Goal: Information Seeking & Learning: Learn about a topic

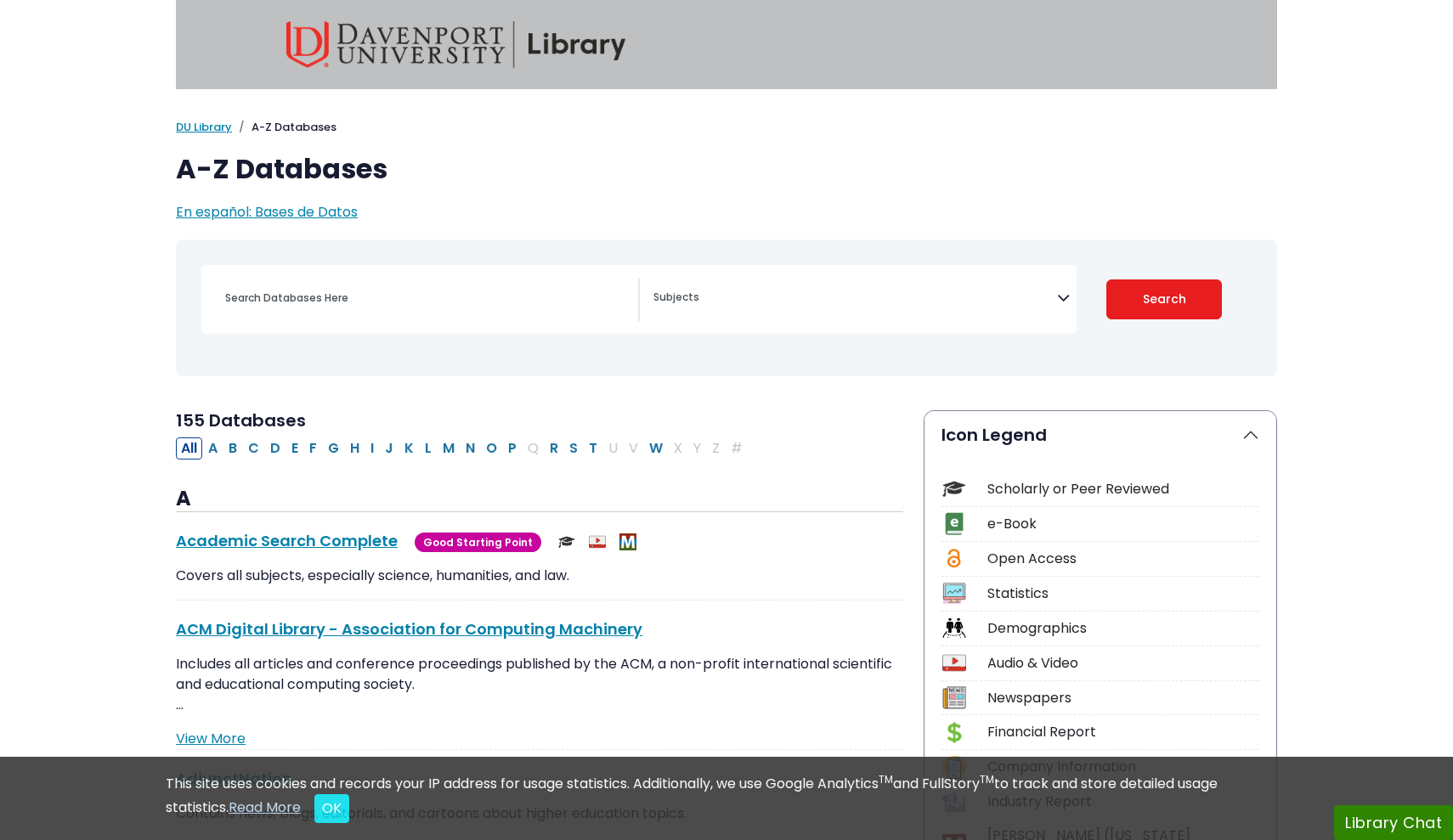
select select "Database Subject Filter"
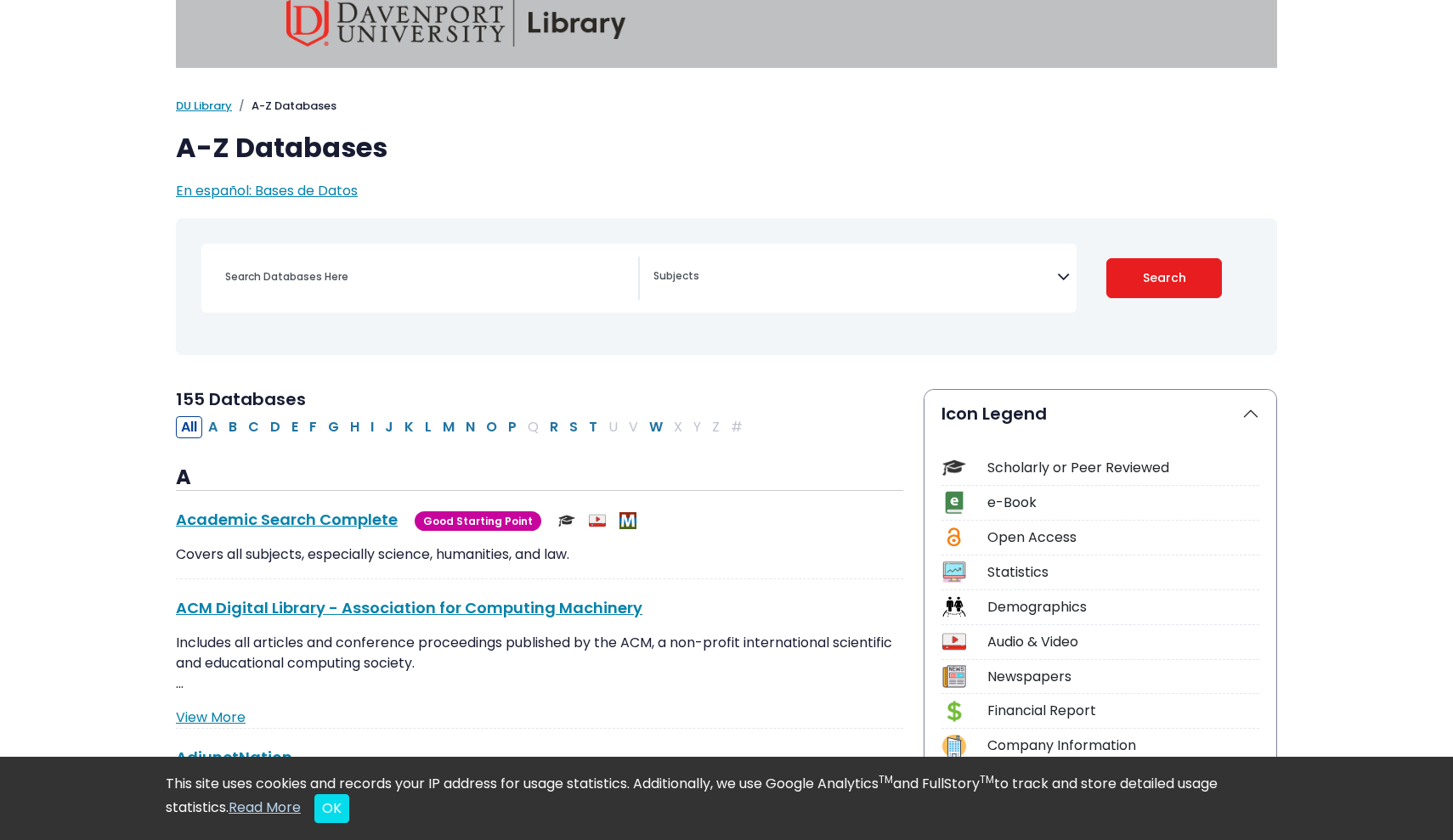
scroll to position [23, 0]
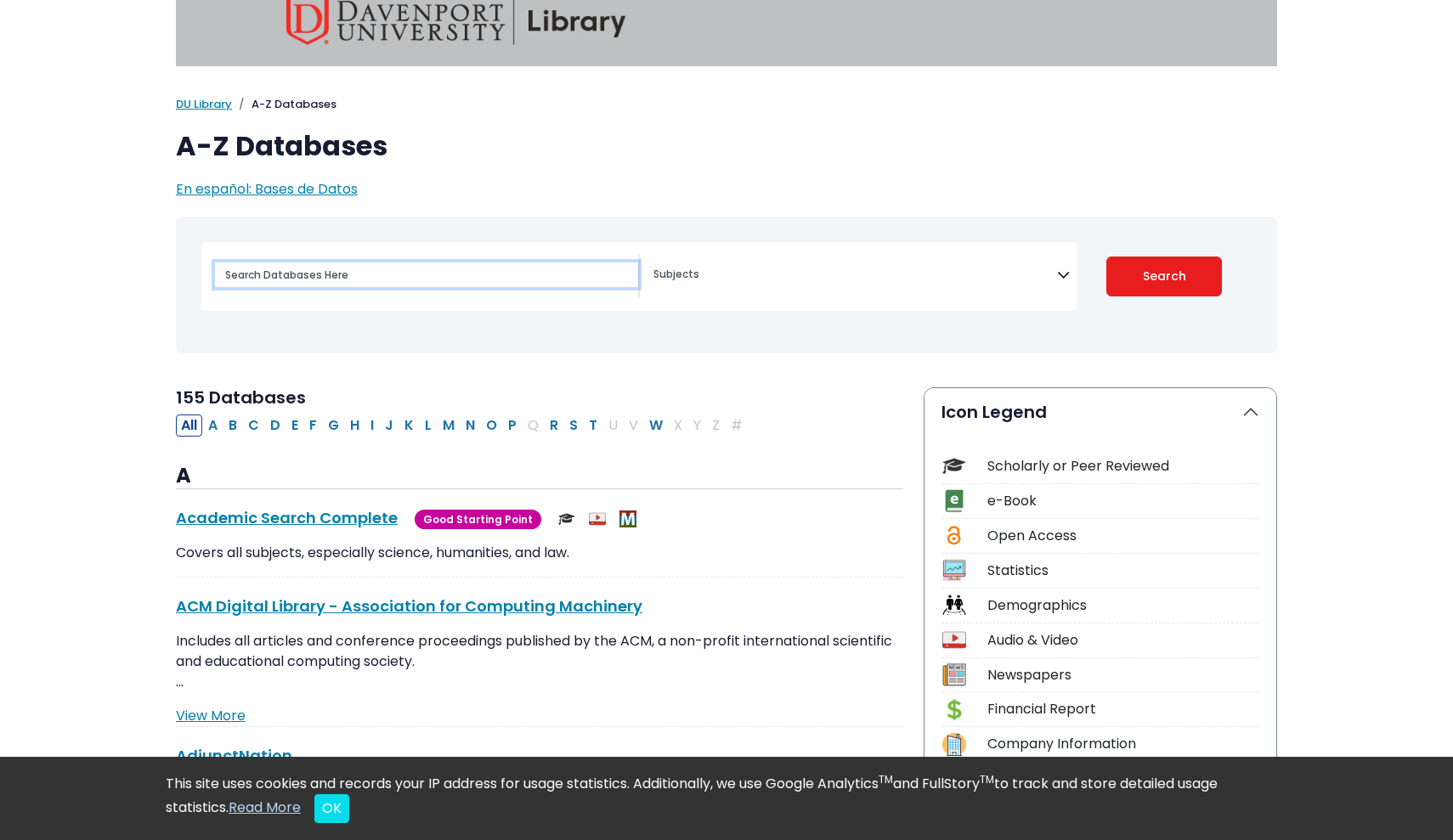
click at [542, 269] on input "Search database by title or keyword" at bounding box center [427, 275] width 424 height 24
click at [541, 278] on input "Search database by title or keyword" at bounding box center [427, 275] width 424 height 24
type input "D"
click at [1029, 469] on div "Scholarly or Peer Reviewed" at bounding box center [1123, 467] width 272 height 21
click at [1051, 463] on div "Scholarly or Peer Reviewed" at bounding box center [1123, 467] width 272 height 21
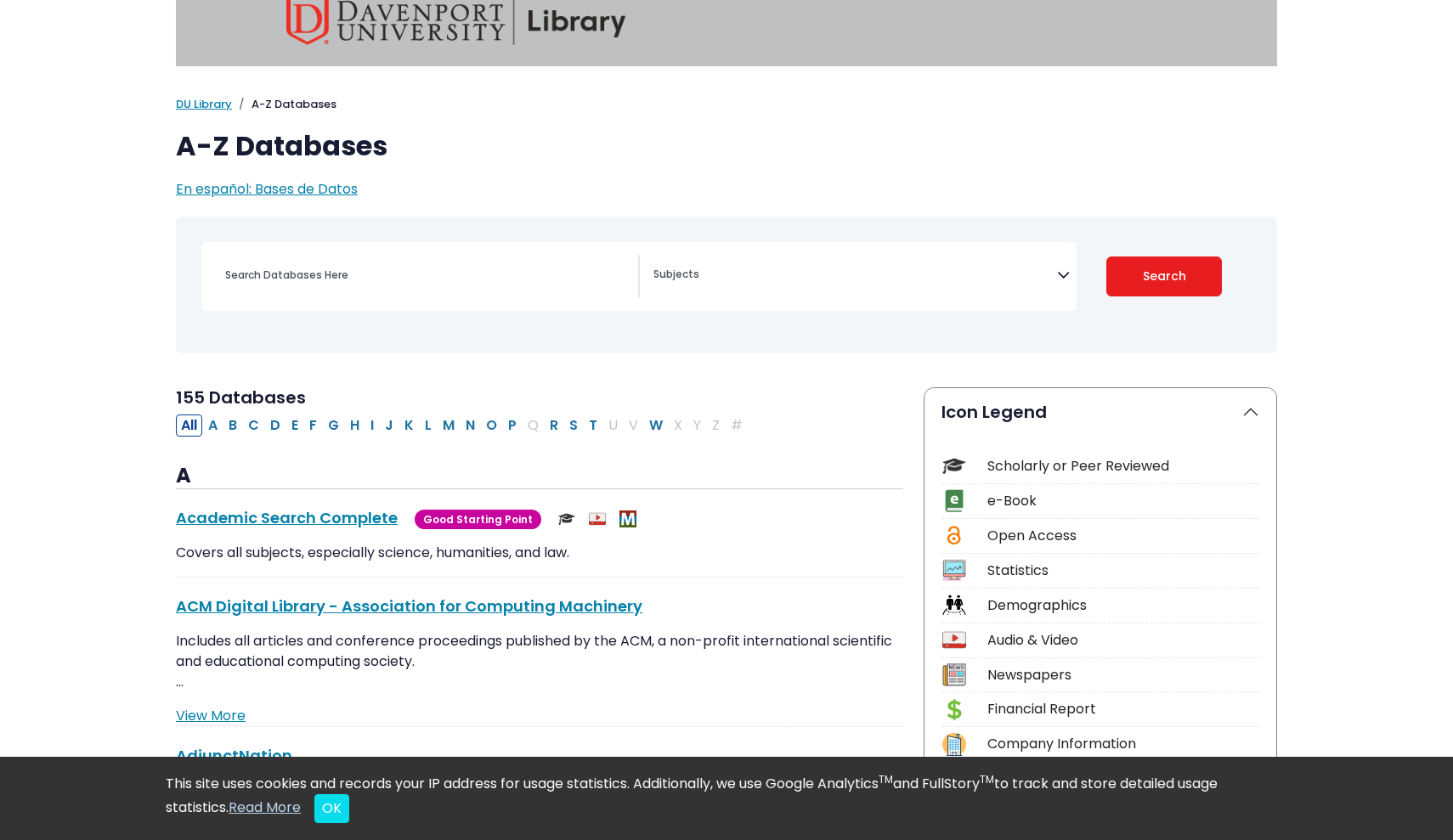
click at [1241, 401] on button "Icon Legend" at bounding box center [1100, 411] width 352 height 48
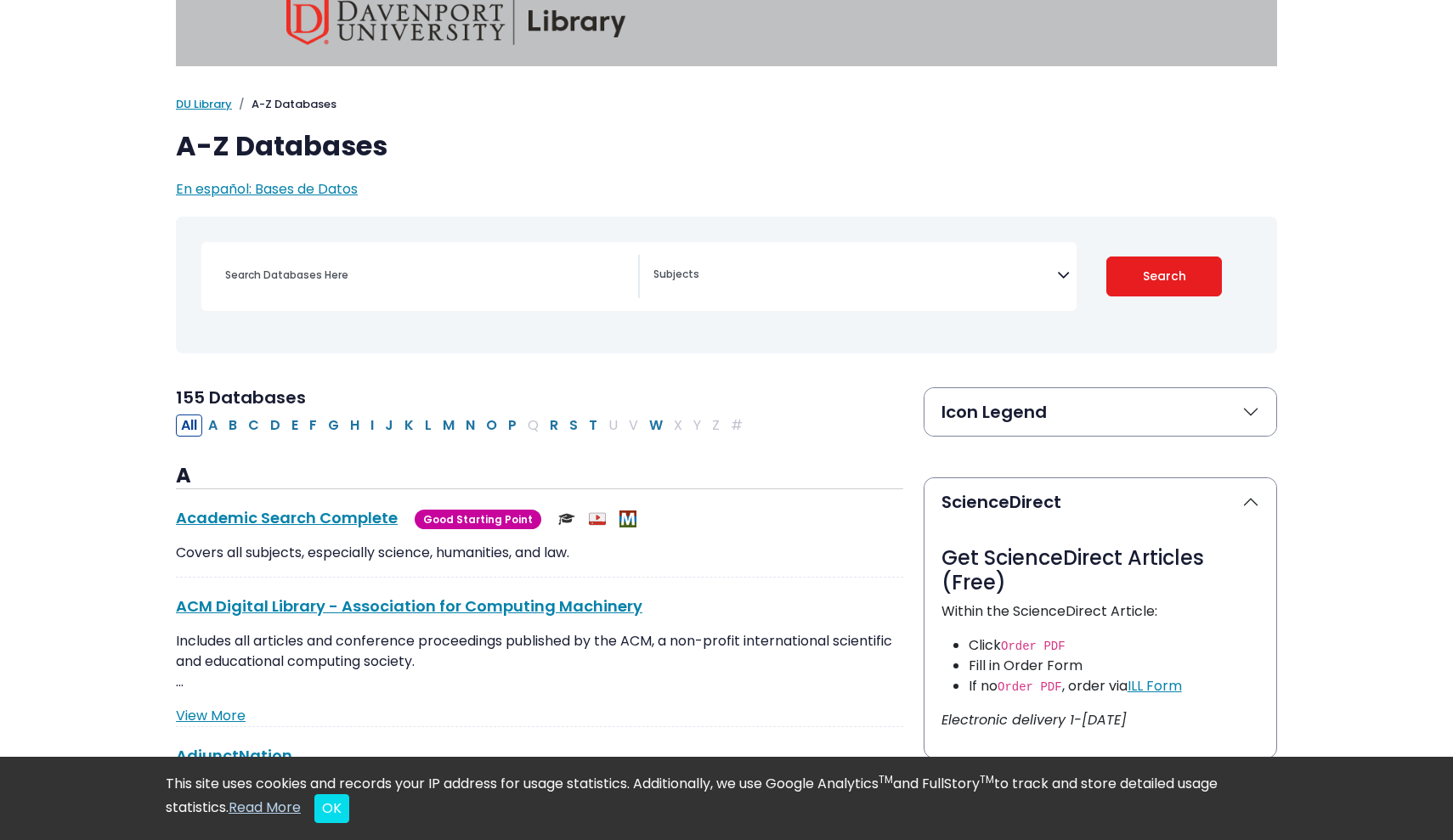
click at [1252, 403] on button "Icon Legend" at bounding box center [1100, 411] width 352 height 48
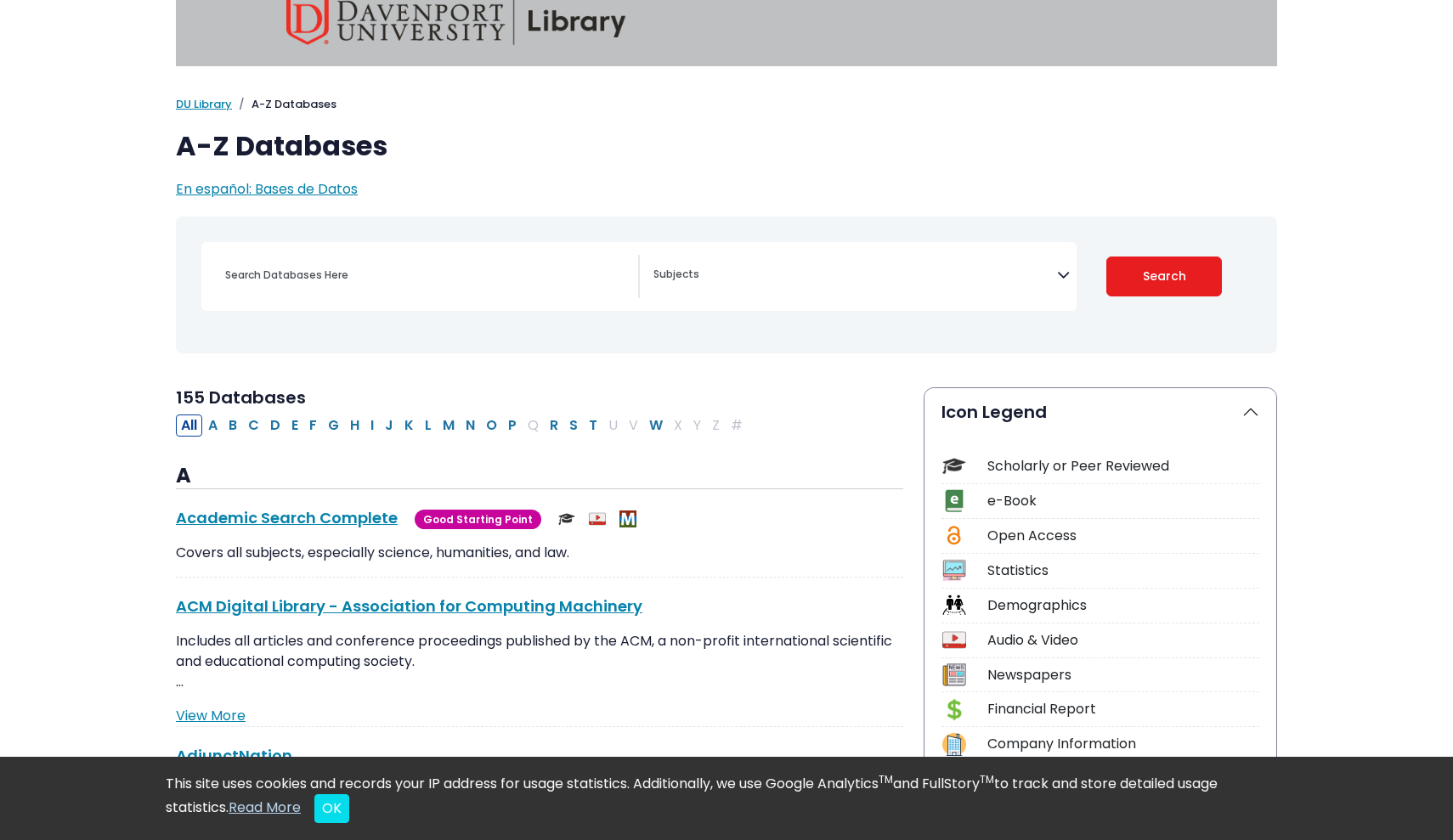
click at [953, 464] on img at bounding box center [954, 466] width 23 height 23
click at [486, 289] on div "Search filters" at bounding box center [427, 275] width 424 height 41
click at [347, 275] on input "Search database by title or keyword" at bounding box center [427, 275] width 424 height 24
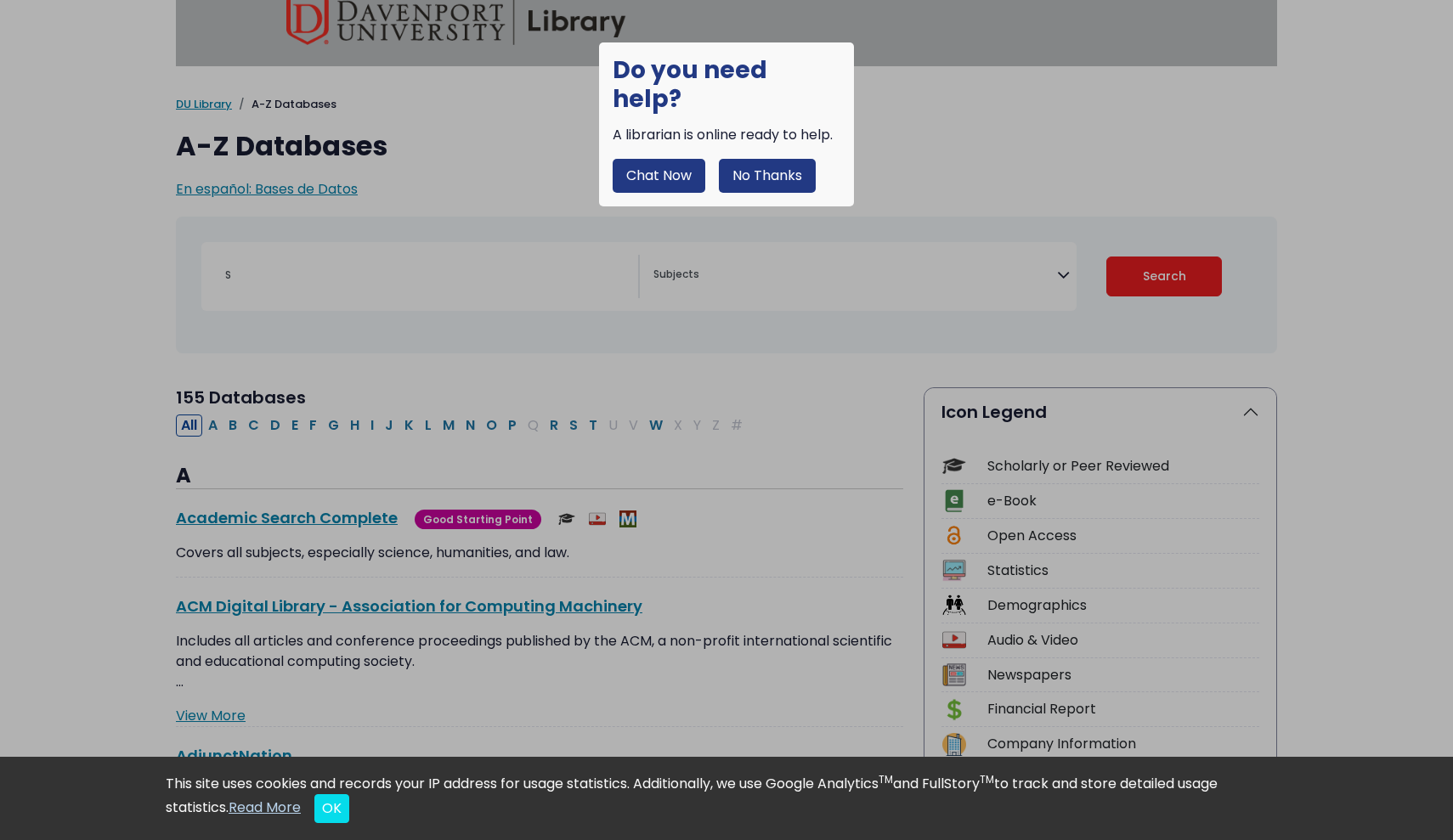
click at [762, 159] on button "No Thanks" at bounding box center [767, 175] width 97 height 34
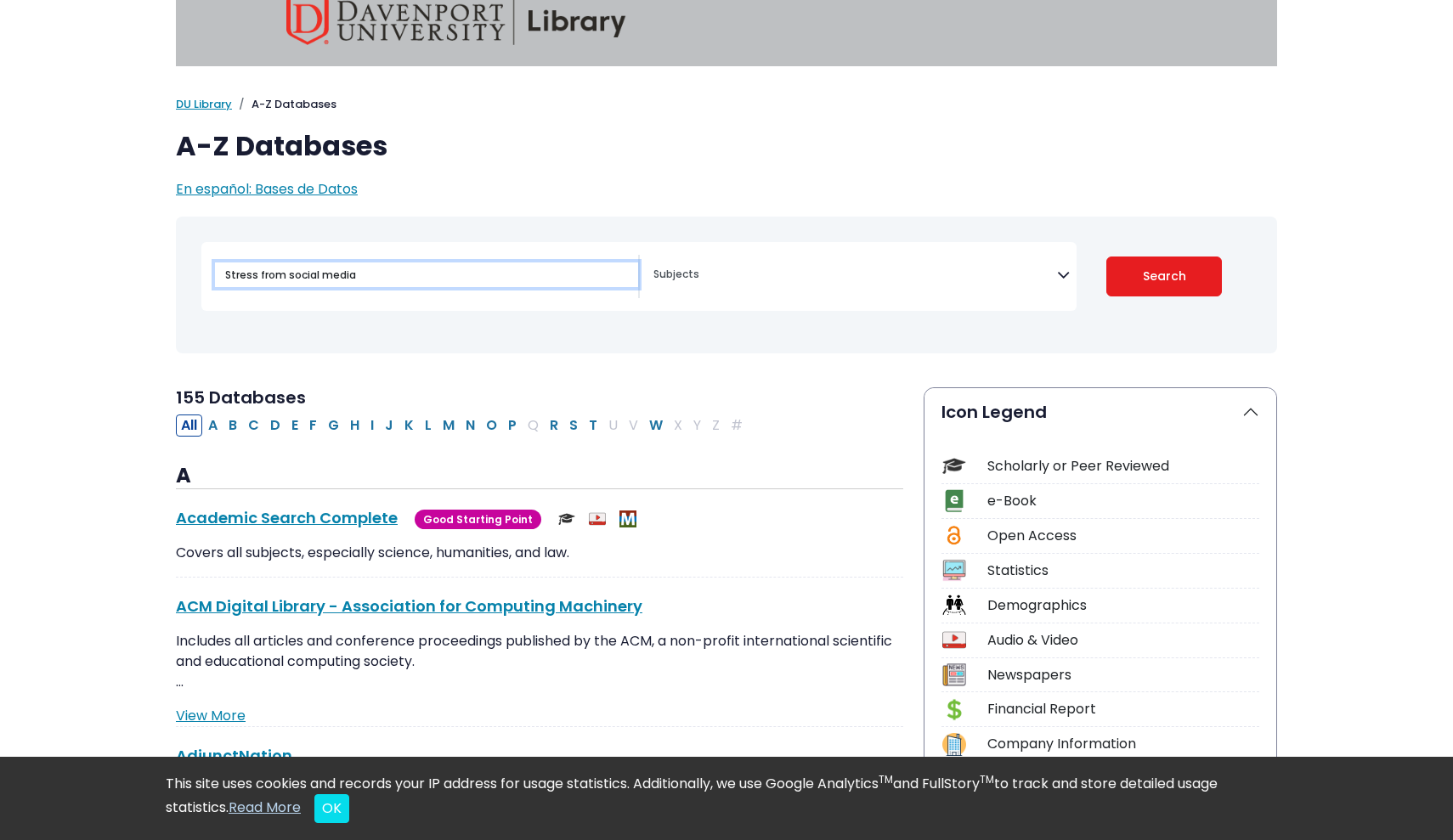
type input "Stress from social media"
click at [1165, 275] on button "Search" at bounding box center [1165, 277] width 116 height 40
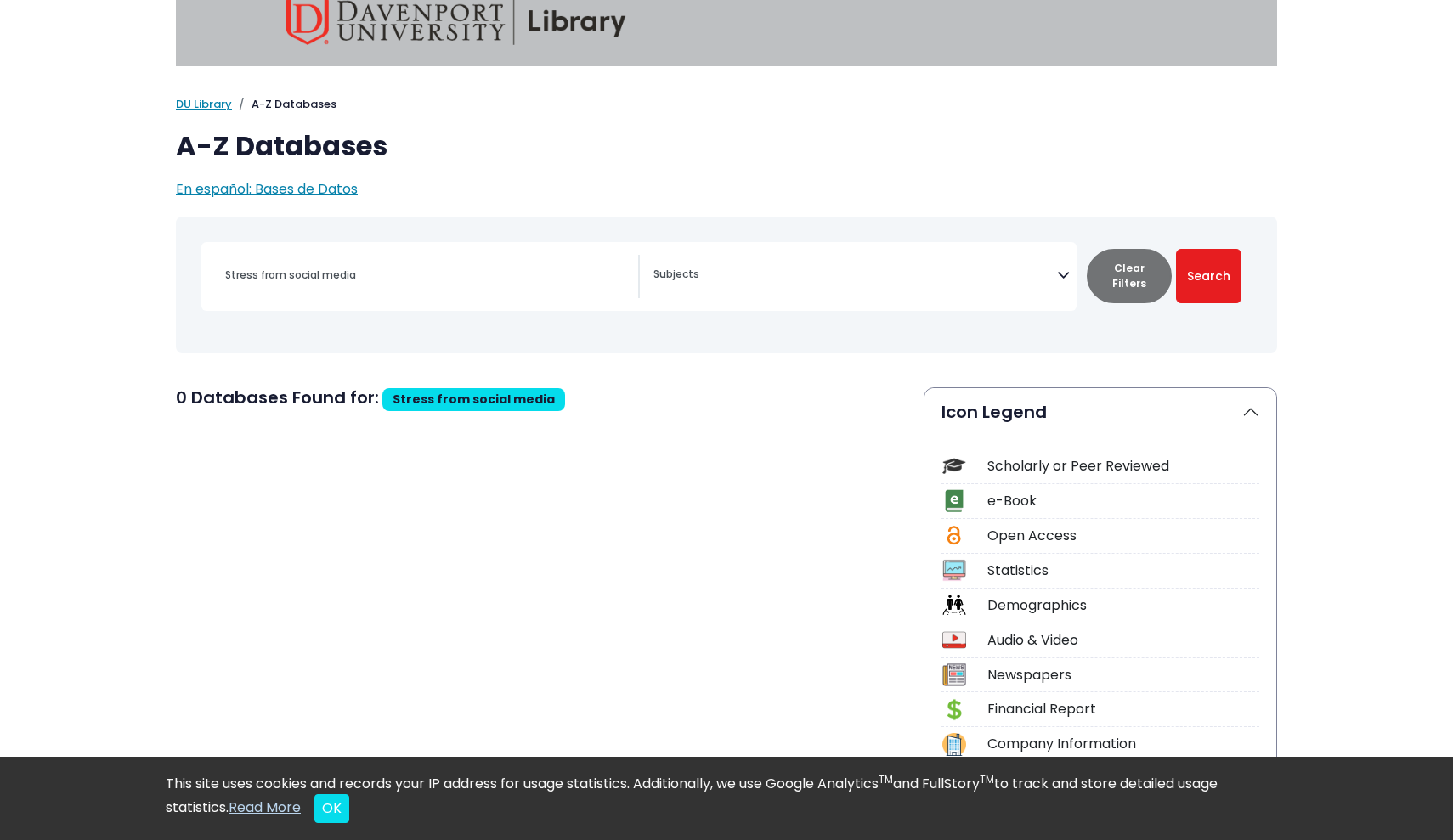
click at [1022, 277] on textarea "Search" at bounding box center [855, 276] width 404 height 14
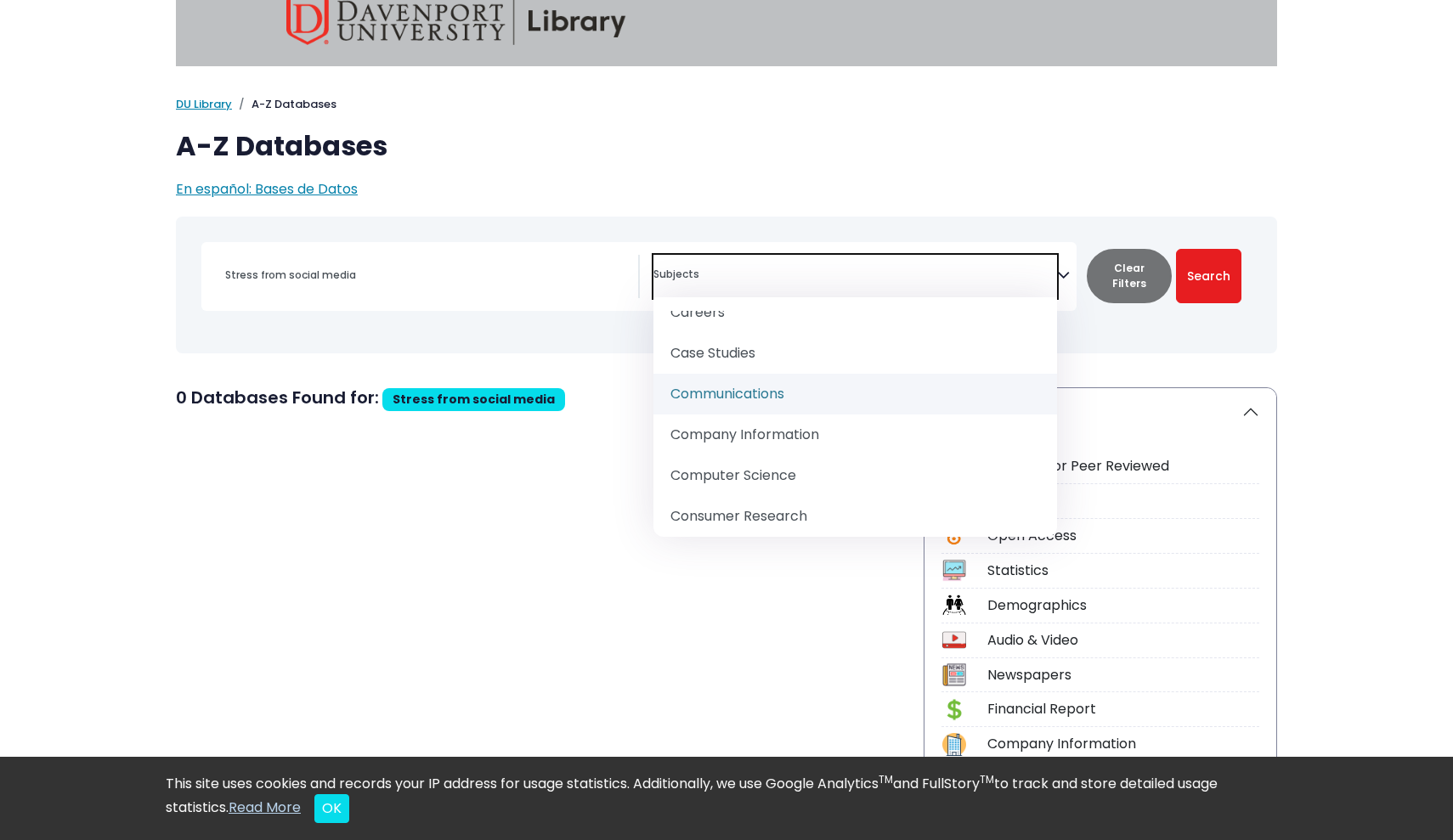
scroll to position [374, 0]
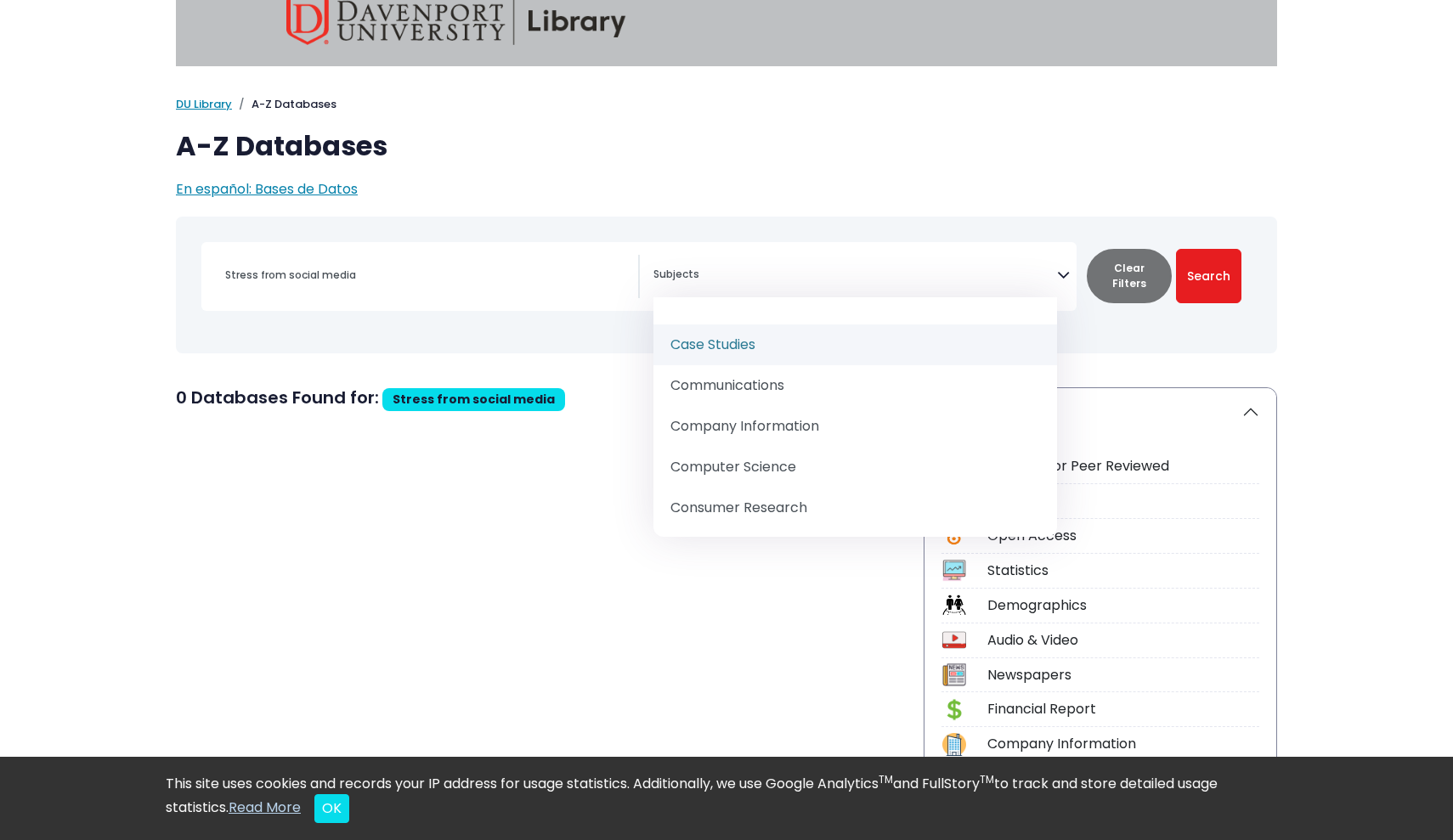
select select "219044"
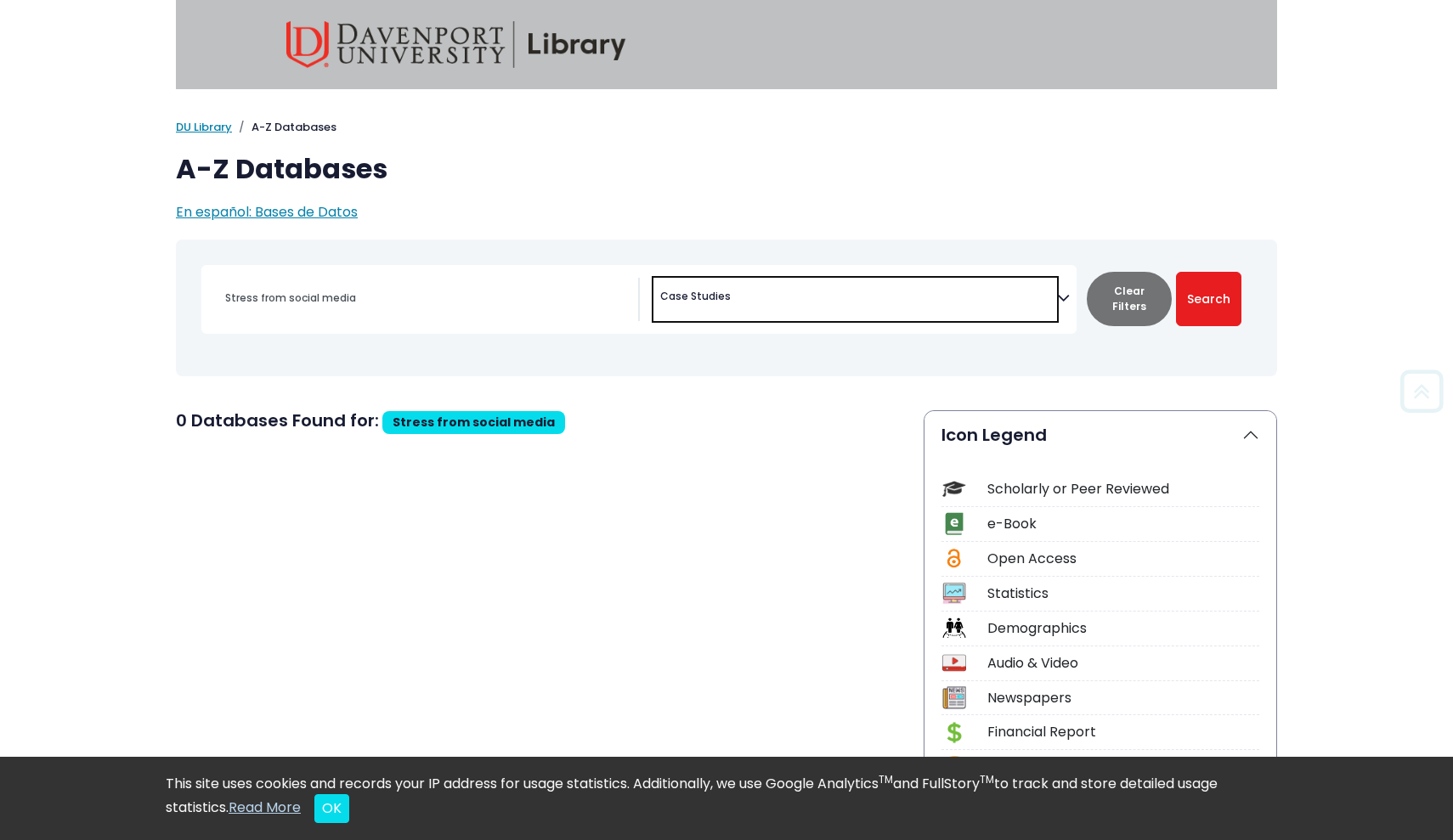
scroll to position [0, 0]
click at [1133, 299] on button "Clear Filters" at bounding box center [1129, 299] width 85 height 55
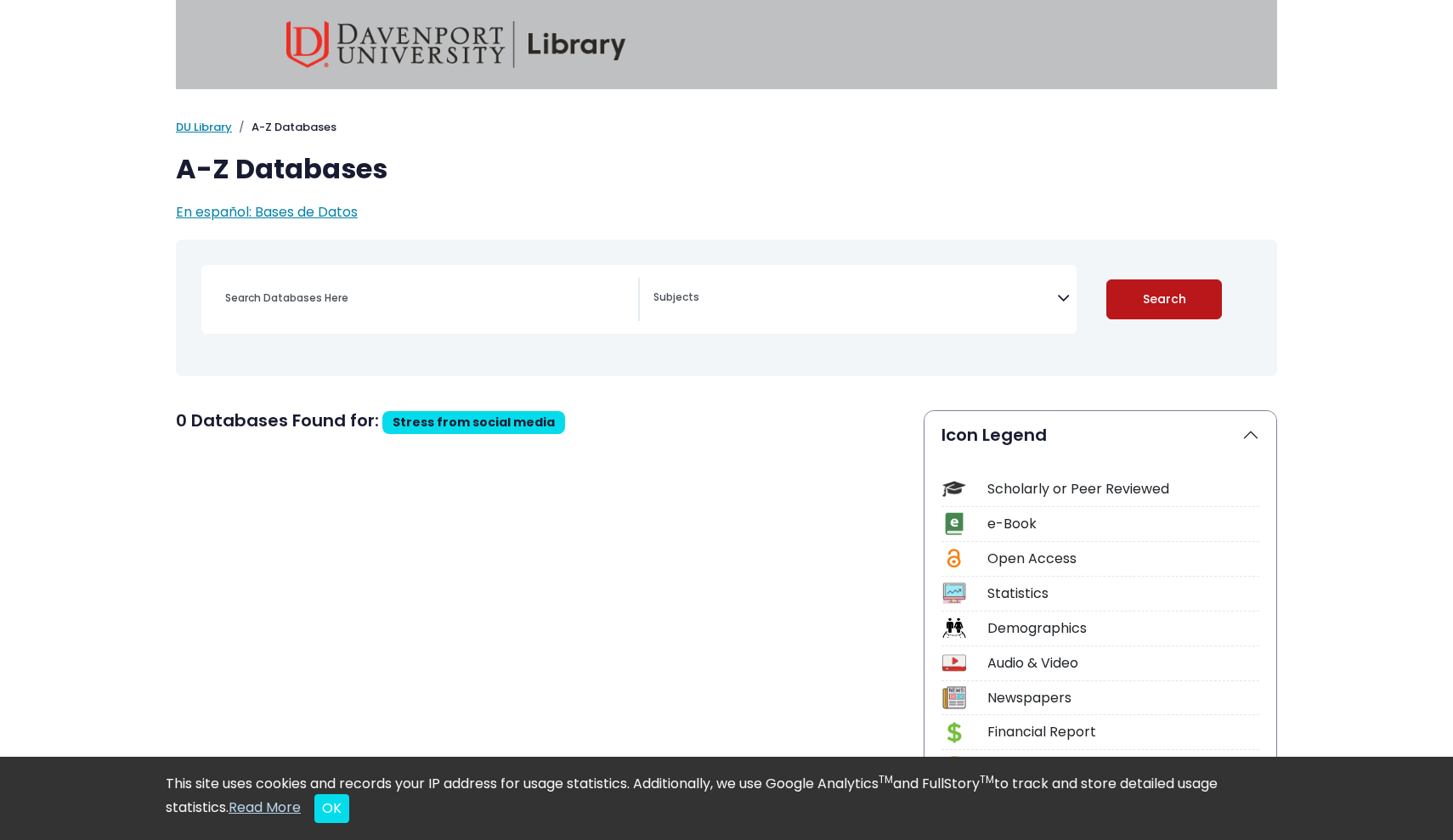
select select "Database Subject Filter"
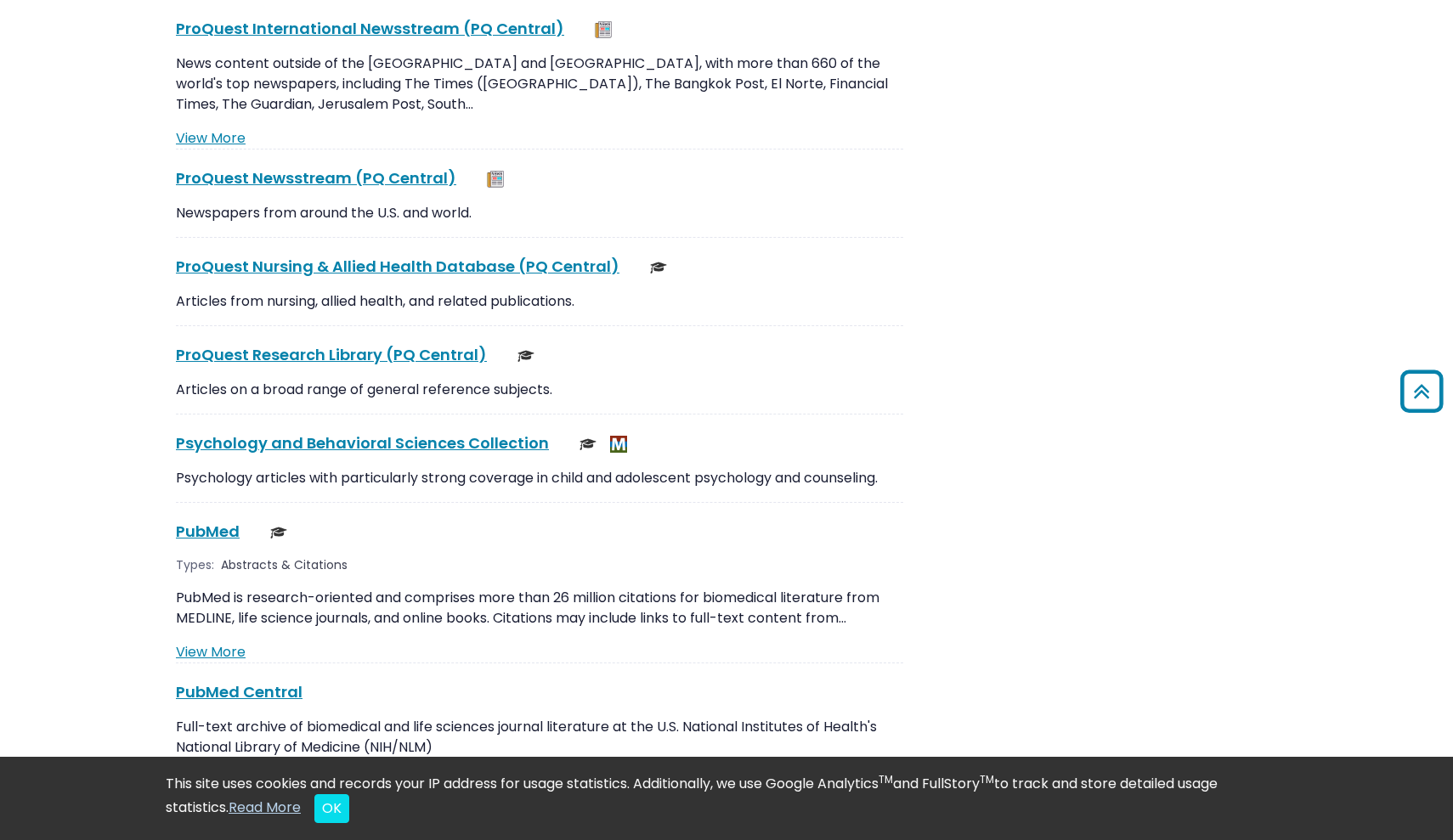
scroll to position [13685, 0]
click at [388, 431] on link "Psychology and Behavioral Sciences Collection This link opens in a new window" at bounding box center [363, 442] width 373 height 21
